Goal: Communication & Community: Answer question/provide support

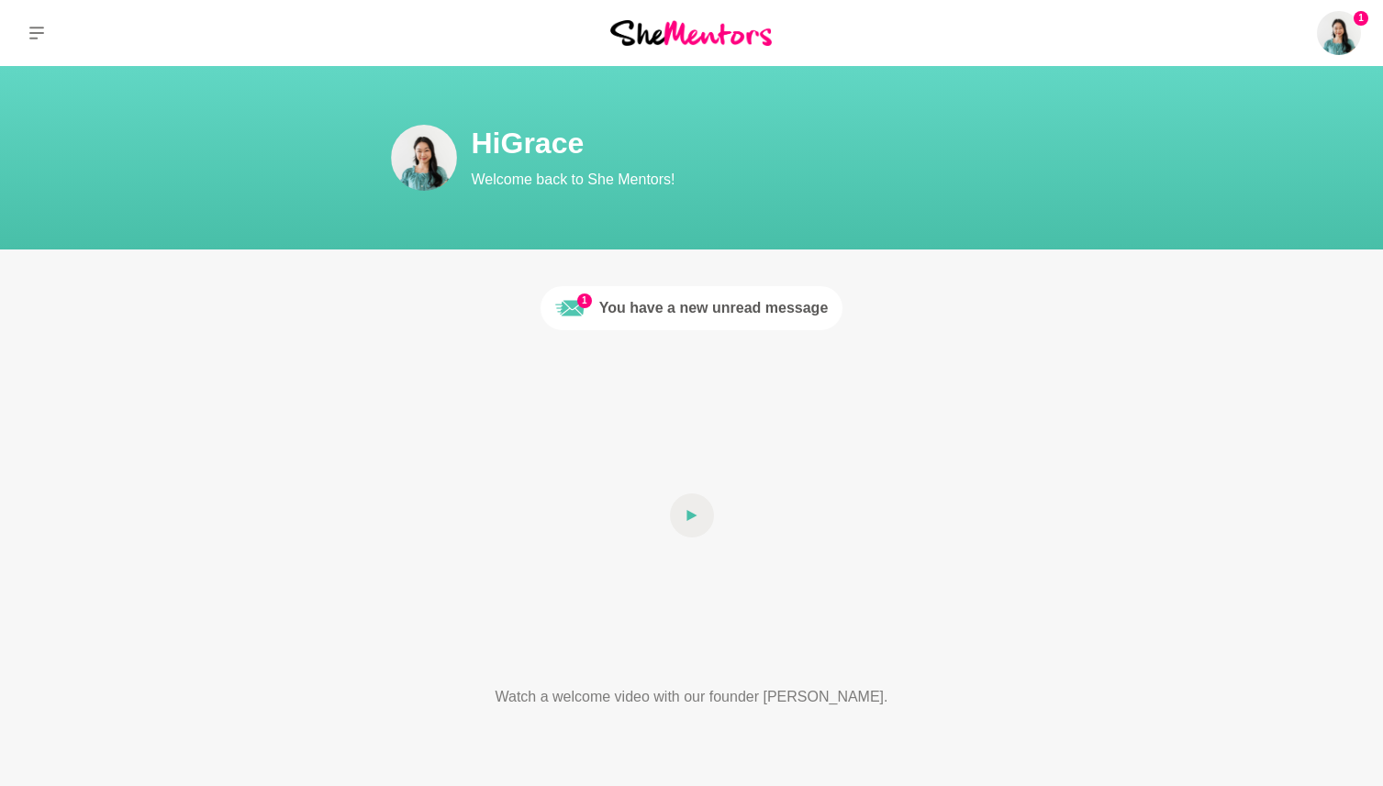
click at [612, 313] on div "You have a new unread message" at bounding box center [713, 308] width 229 height 22
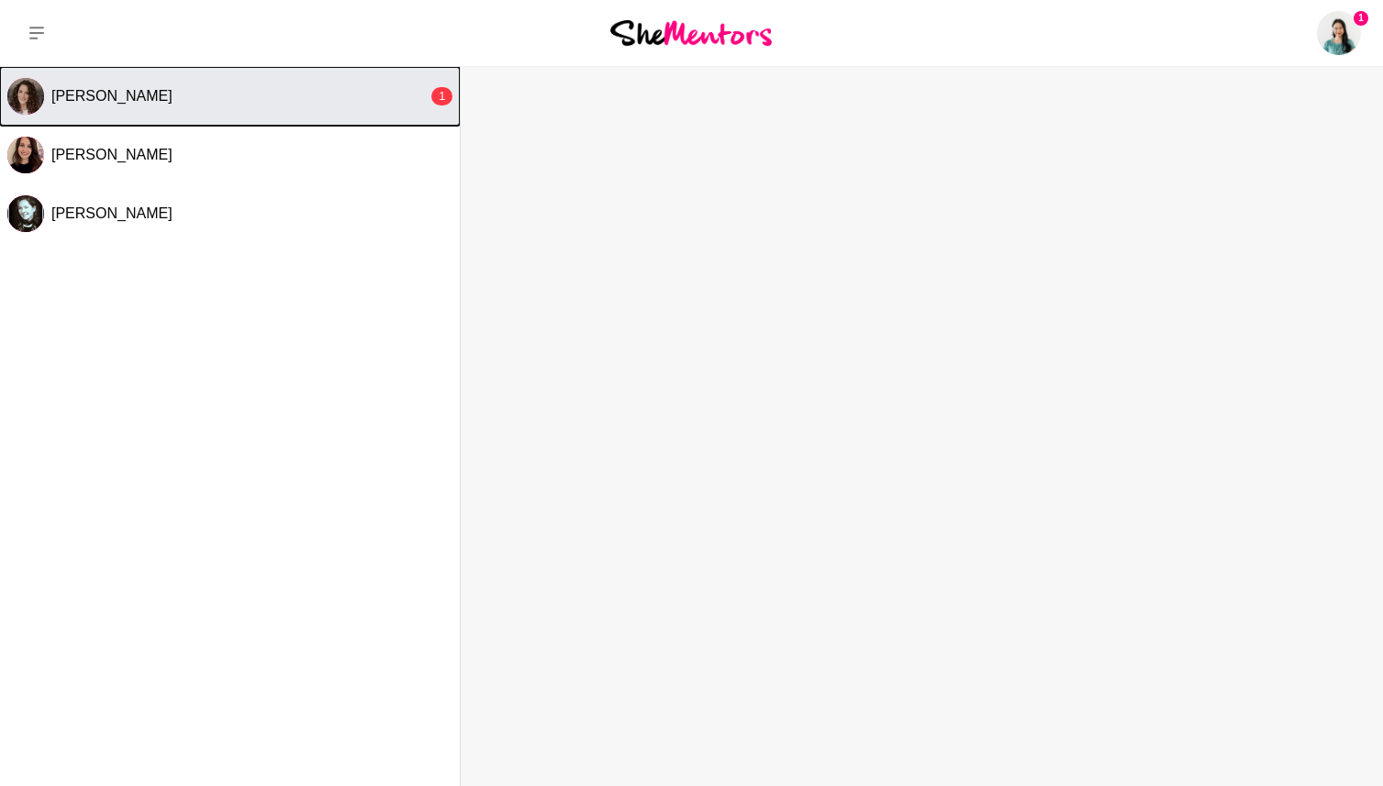
click at [378, 82] on button "[PERSON_NAME] 1" at bounding box center [230, 96] width 460 height 59
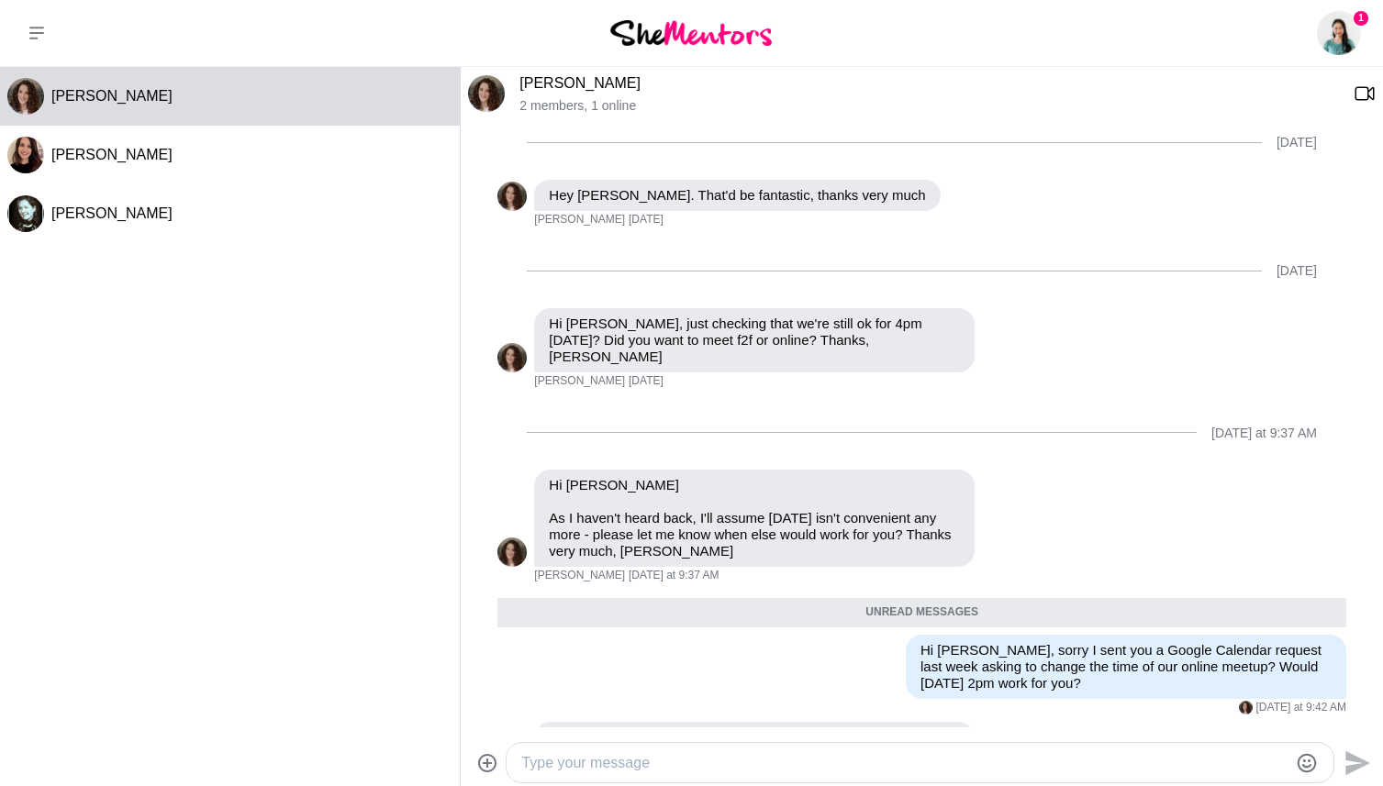
click at [776, 753] on textarea "Type your message" at bounding box center [904, 763] width 766 height 22
click at [765, 763] on textarea "Type your message" at bounding box center [904, 763] width 766 height 22
click at [696, 764] on textarea "Hi [PERSON_NAME], next week would 3pm" at bounding box center [904, 763] width 766 height 22
click at [983, 762] on textarea "Hi [PERSON_NAME], next week would a video call [DATE][DATE] 3pm" at bounding box center [904, 763] width 766 height 22
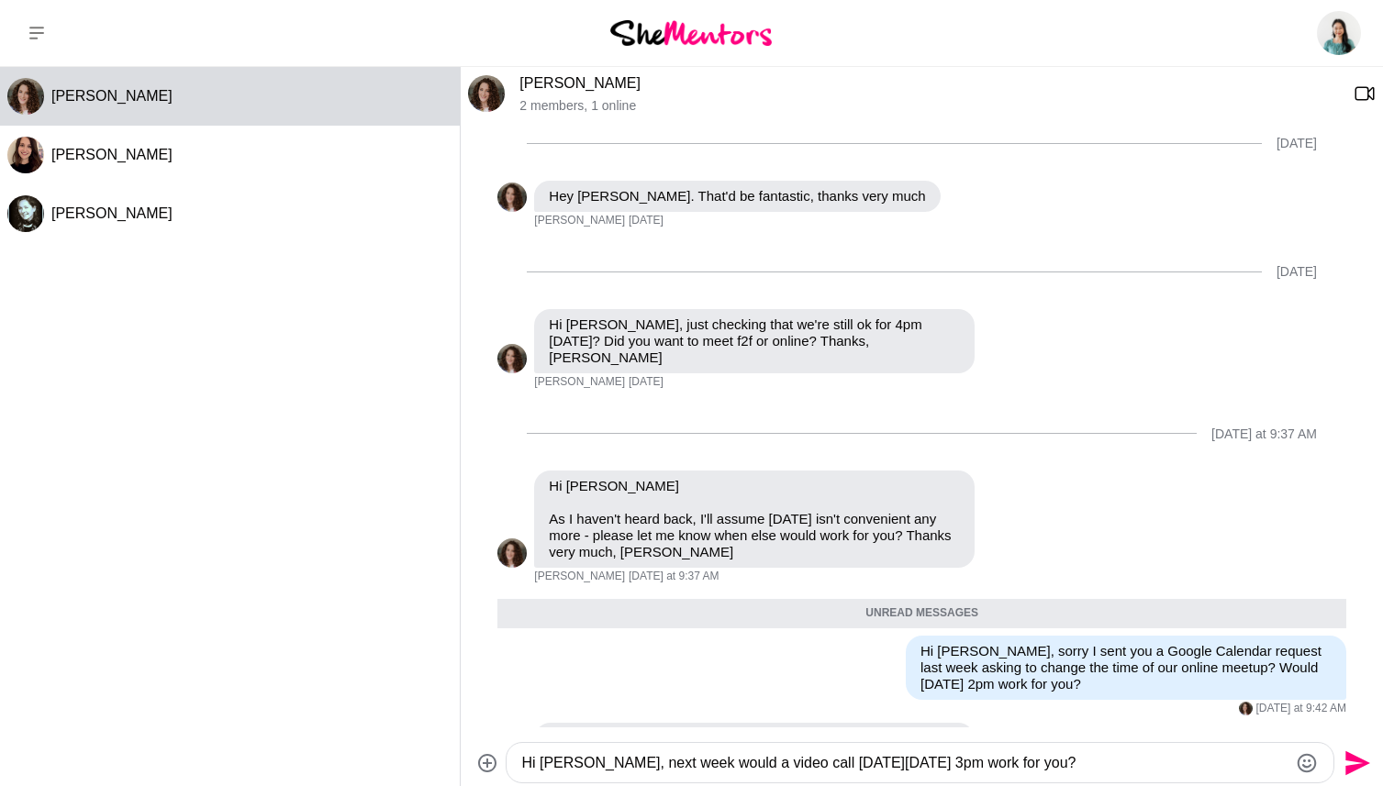
click at [1045, 769] on textarea "Hi [PERSON_NAME], next week would a video call [DATE][DATE] 3pm work for you?" at bounding box center [904, 763] width 766 height 22
click at [1158, 765] on textarea "Hi [PERSON_NAME], next week would a video call [DATE][DATE] 3pm suit?" at bounding box center [904, 763] width 766 height 22
type textarea "Hi [PERSON_NAME], next week would a video call [DATE][DATE] 3pm suit?"
click at [1363, 764] on icon "Send" at bounding box center [1357, 763] width 25 height 25
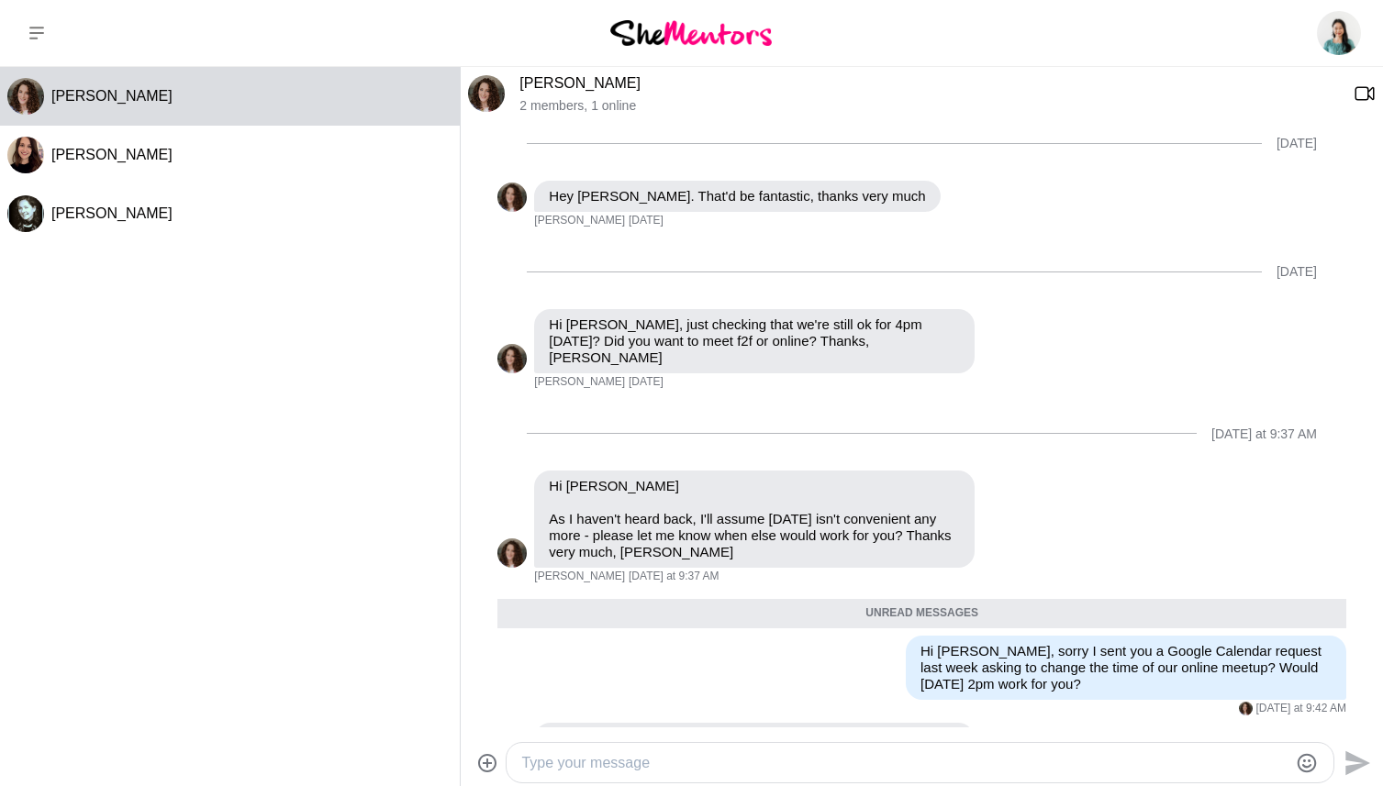
scroll to position [860, 0]
